Goal: Information Seeking & Learning: Check status

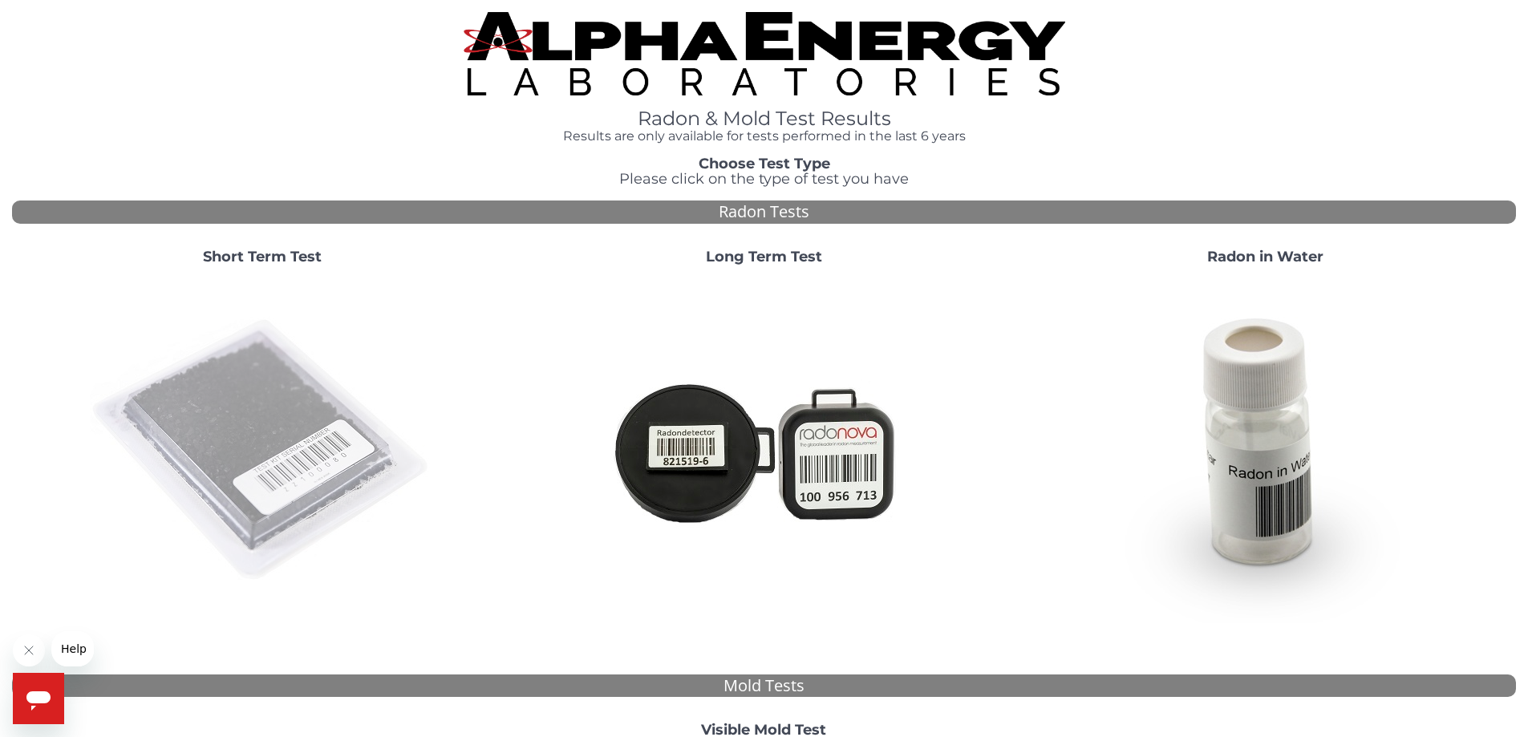
click at [238, 460] on img at bounding box center [262, 450] width 345 height 345
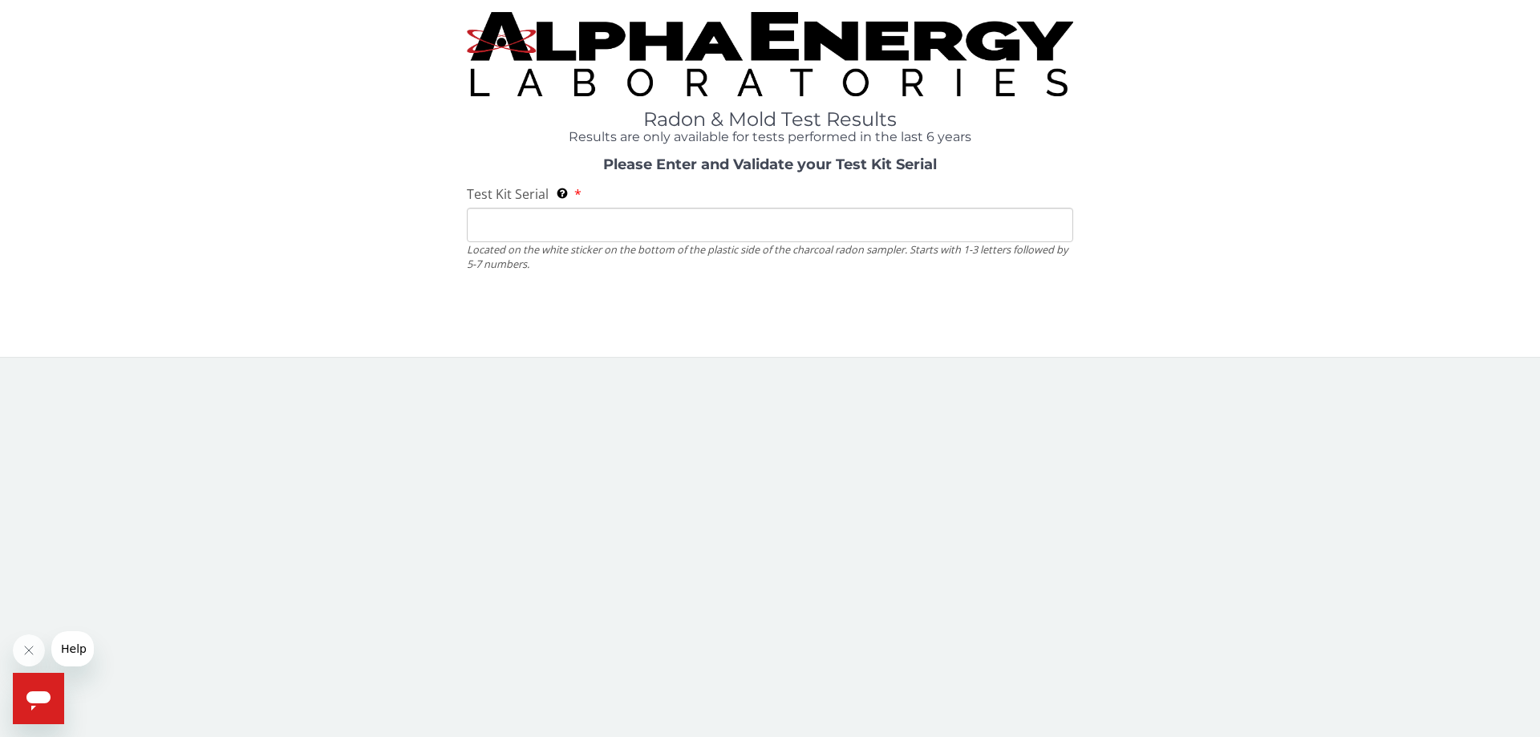
click at [484, 233] on input "Test Kit Serial Located on the white sticker on the bottom of the plastic side …" at bounding box center [770, 225] width 607 height 34
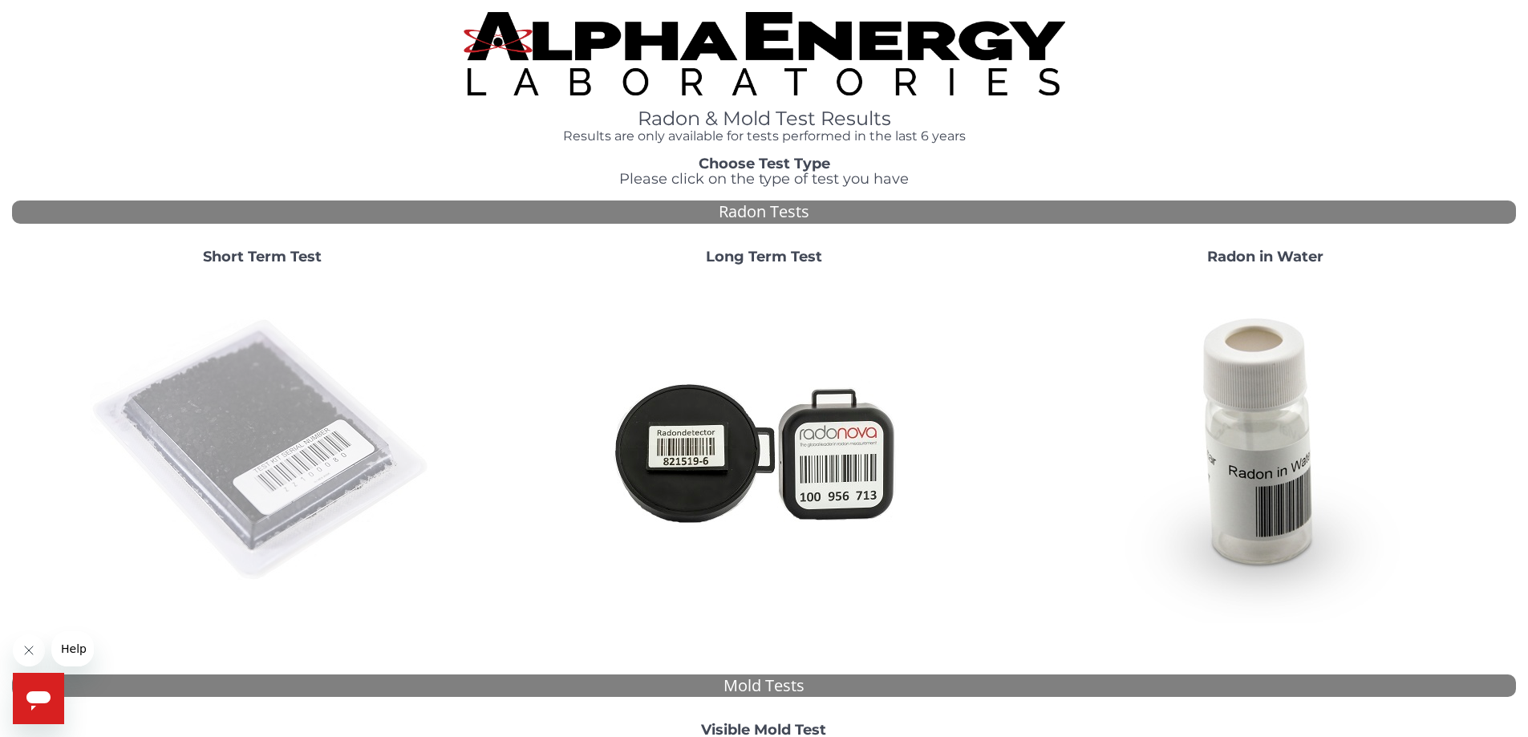
click at [305, 450] on img at bounding box center [262, 450] width 345 height 345
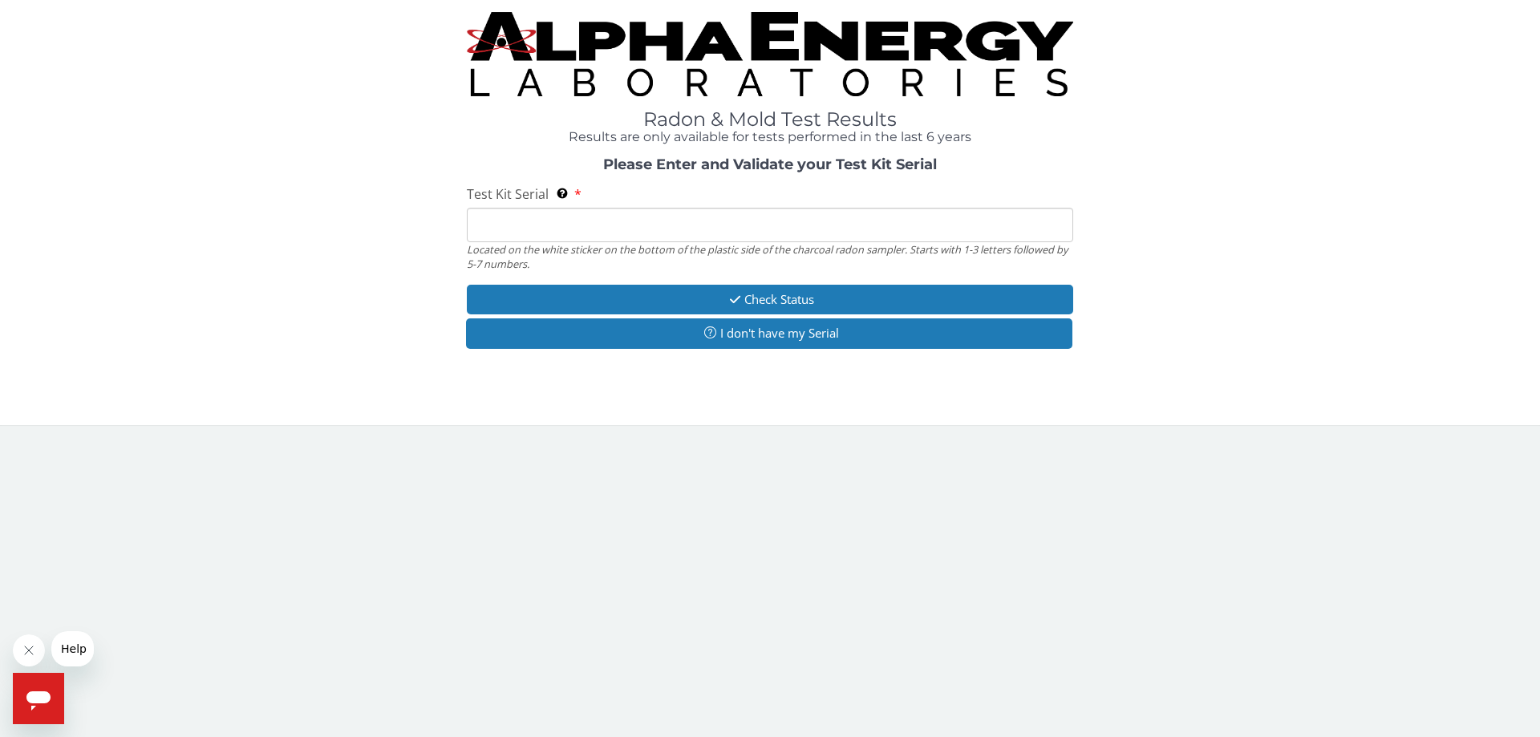
click at [485, 226] on input "Test Kit Serial Located on the white sticker on the bottom of the plastic side …" at bounding box center [770, 225] width 607 height 34
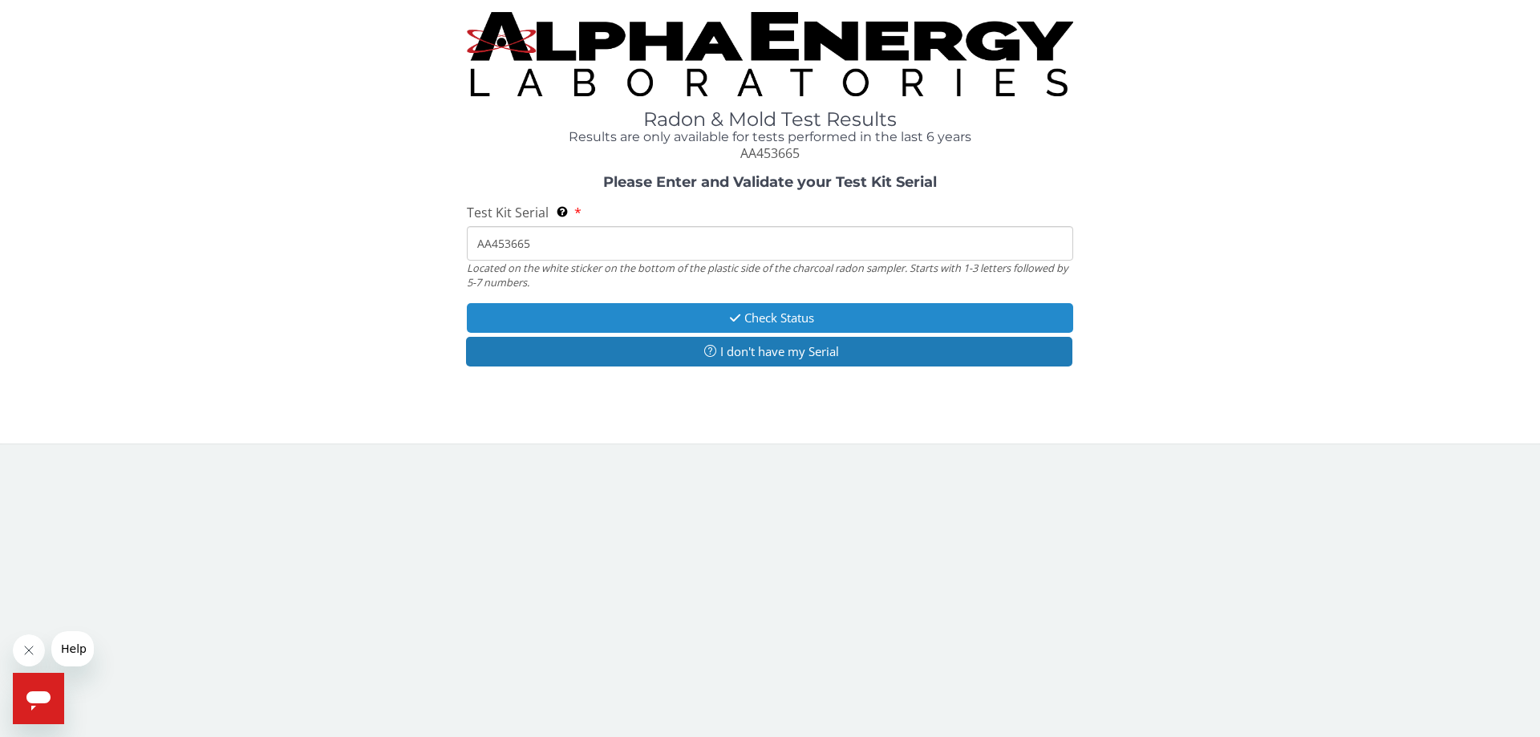
type input "AA453665"
click at [786, 316] on button "Check Status" at bounding box center [770, 318] width 607 height 30
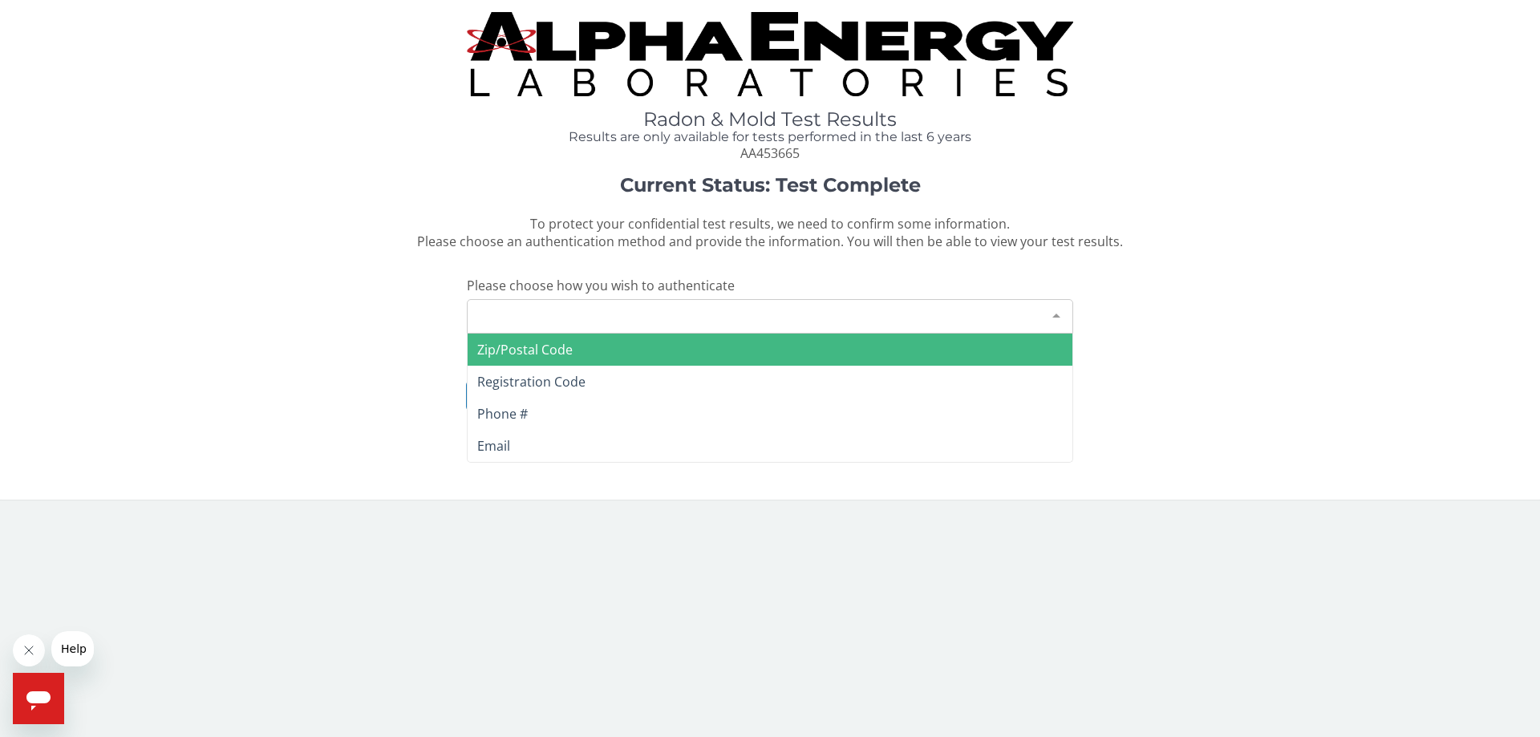
click at [568, 314] on div "Please make a selection" at bounding box center [770, 316] width 607 height 34
click at [487, 307] on div "Please make a selection" at bounding box center [770, 316] width 607 height 34
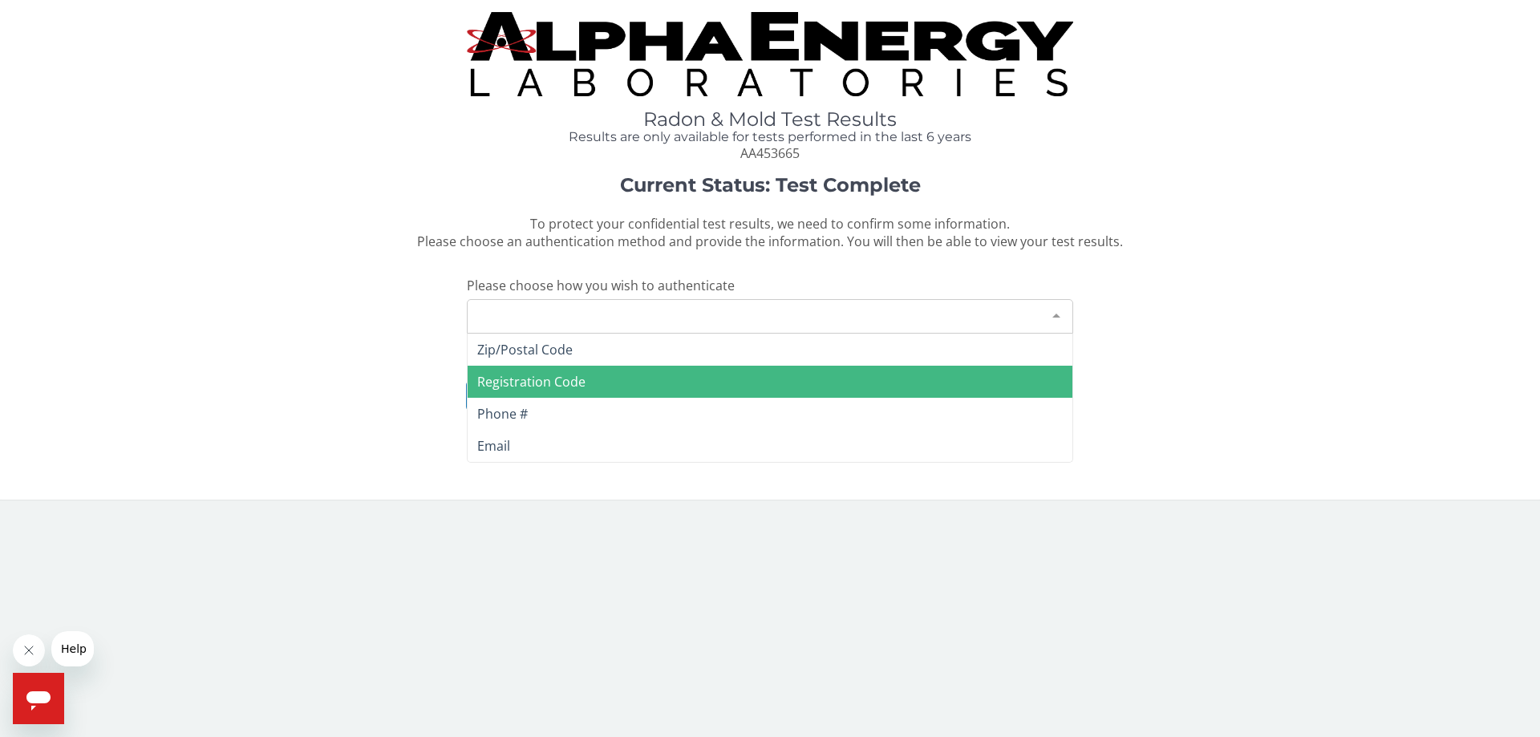
click at [515, 377] on span "Registration Code" at bounding box center [531, 382] width 108 height 18
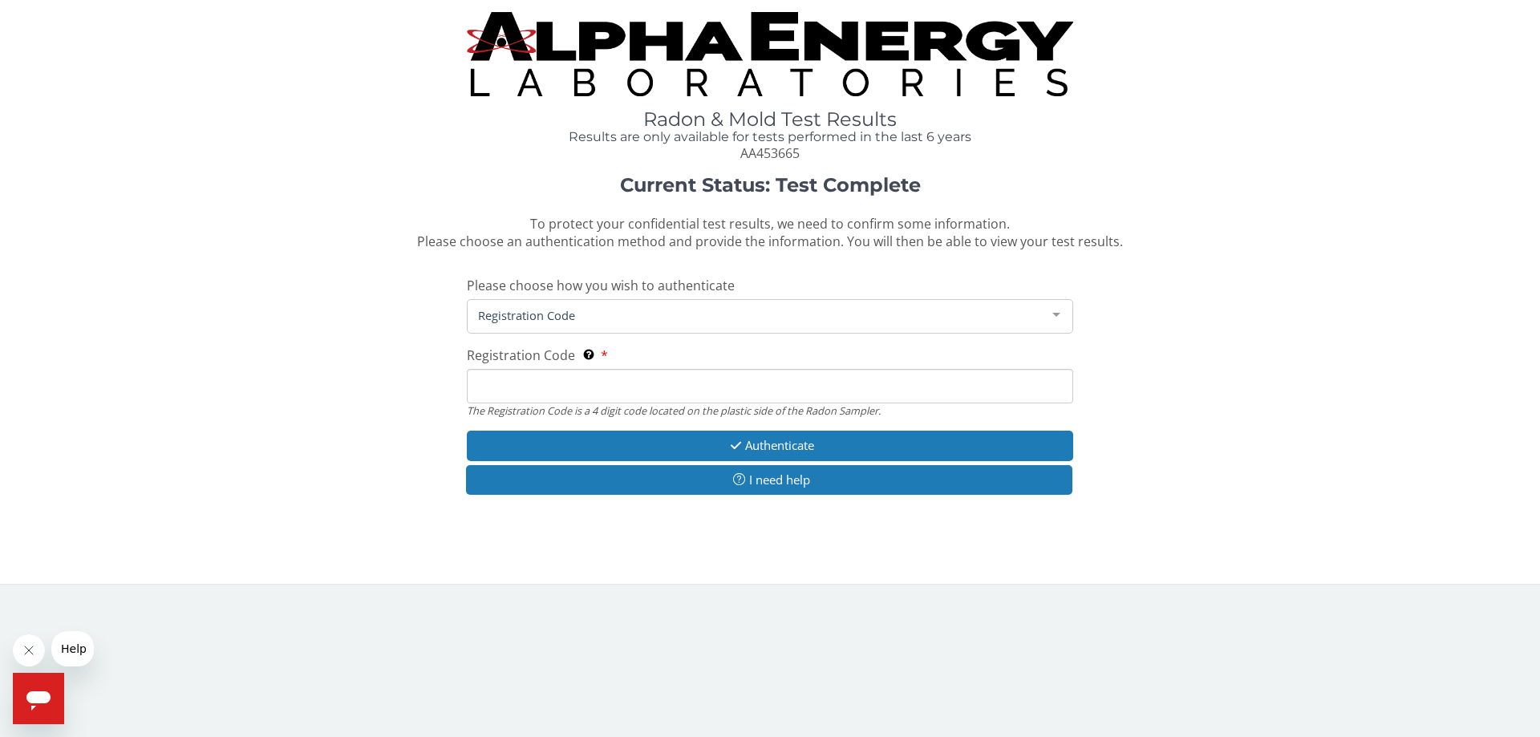
click at [505, 396] on input "Registration Code The Registration Code is a 4 digit code located on the plasti…" at bounding box center [770, 386] width 607 height 34
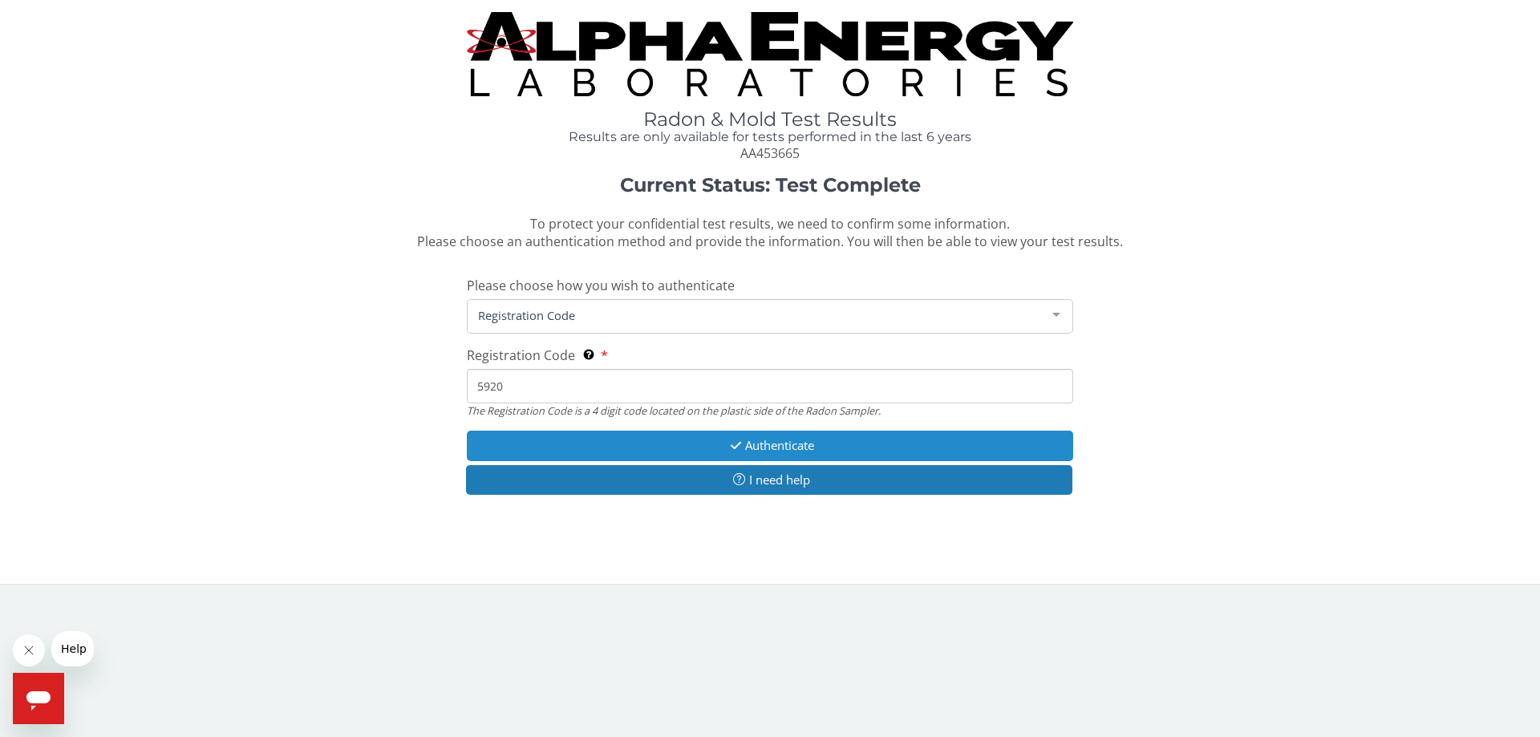
click at [794, 439] on button "Authenticate" at bounding box center [770, 446] width 607 height 30
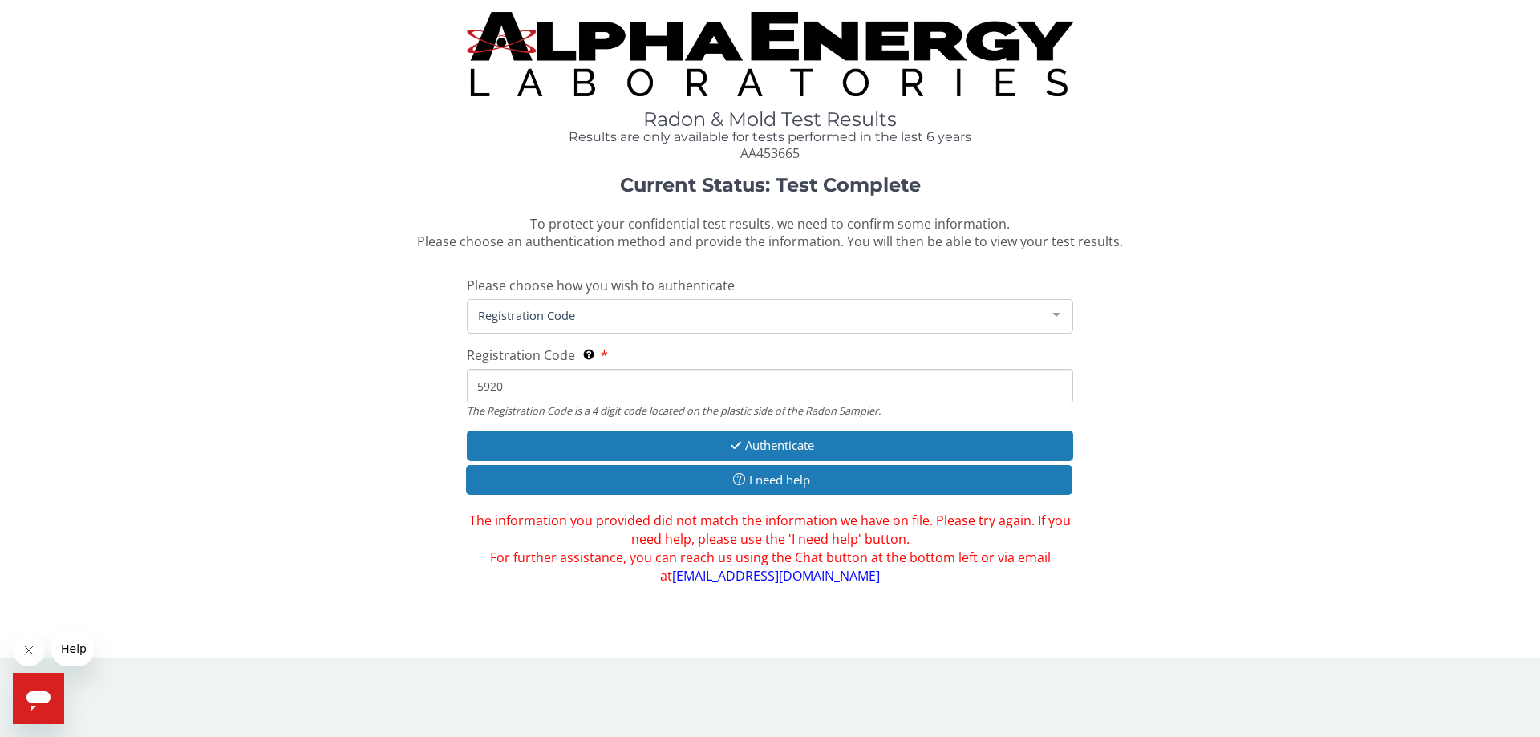
click at [521, 382] on input "5920" at bounding box center [770, 386] width 607 height 34
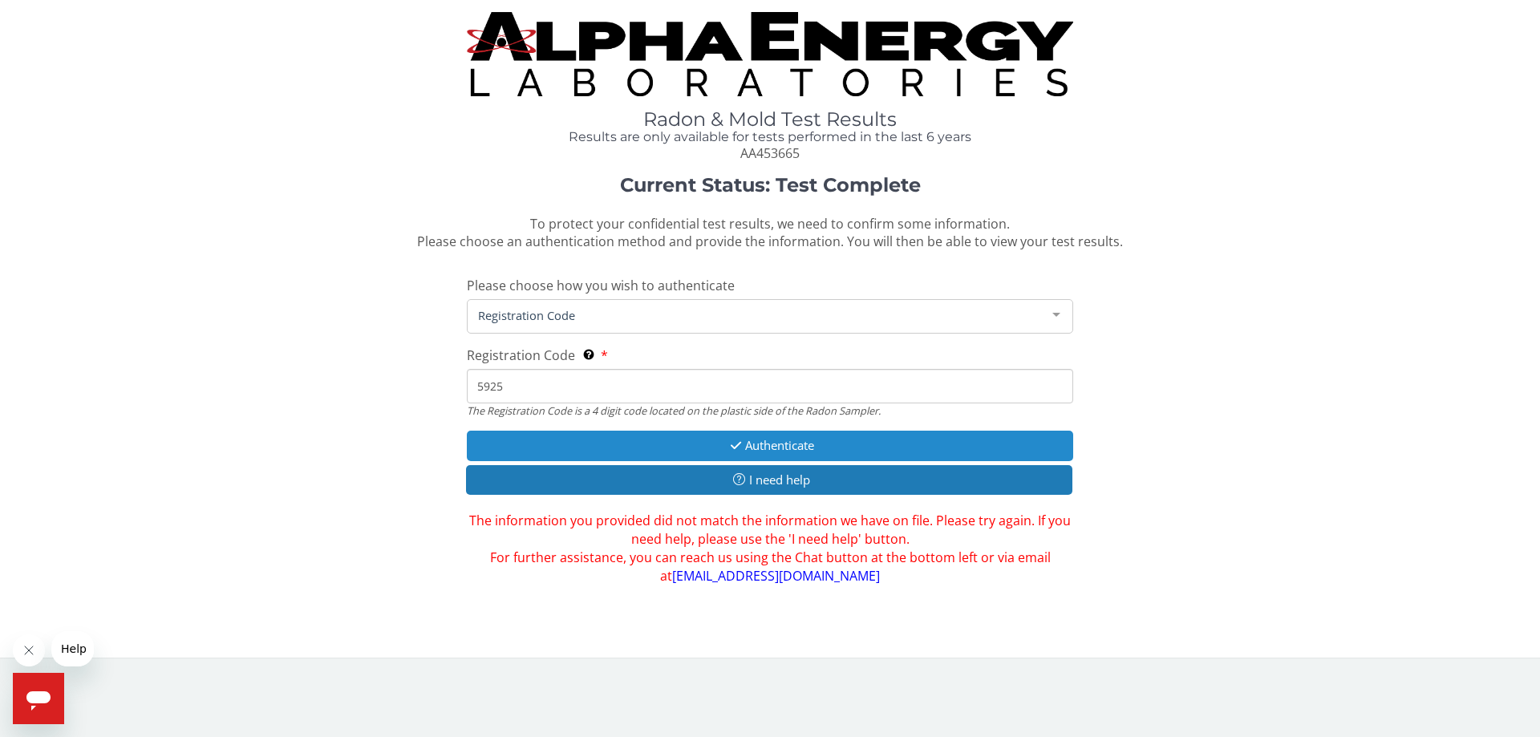
type input "5925"
click at [812, 442] on button "Authenticate" at bounding box center [770, 446] width 607 height 30
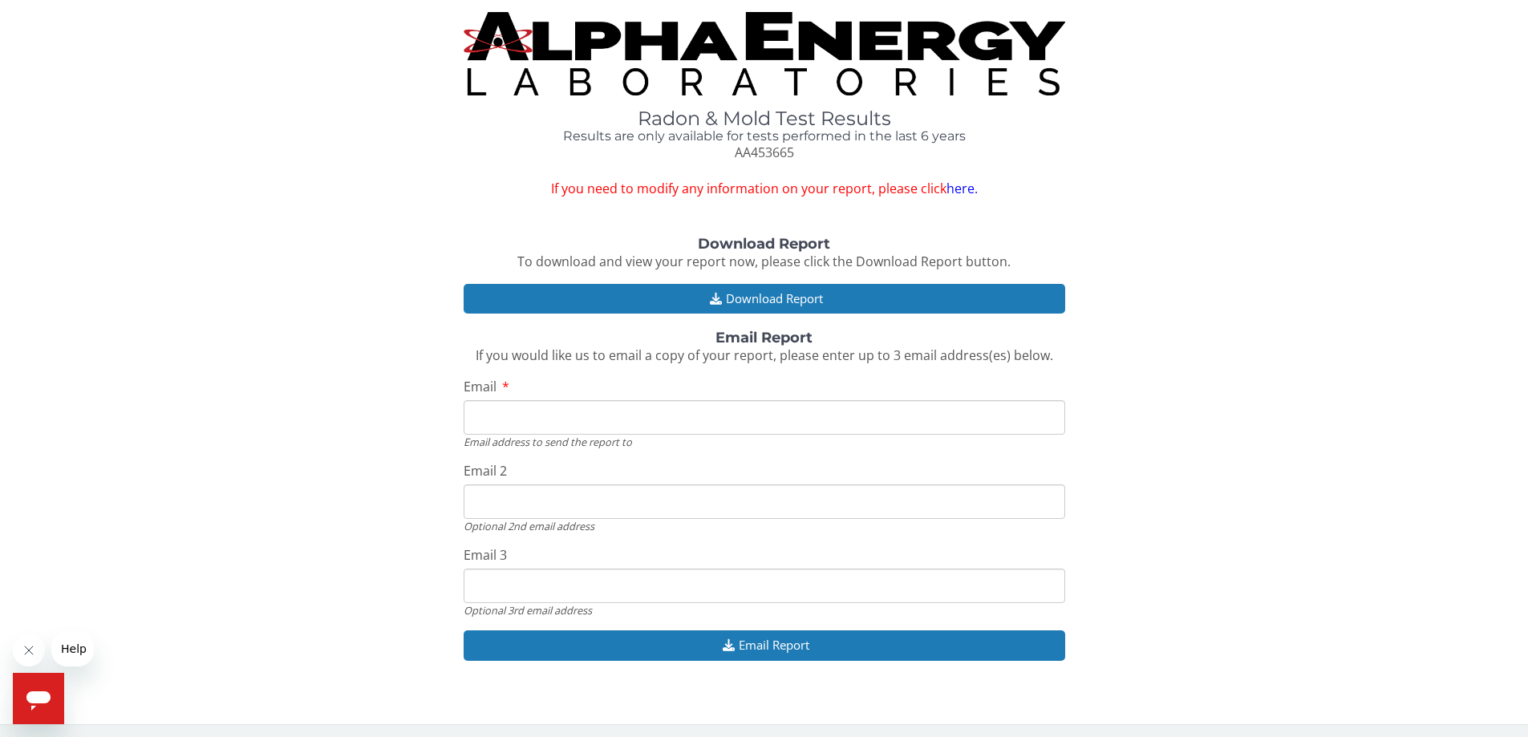
click at [964, 186] on link "here." at bounding box center [962, 189] width 31 height 18
